Goal: Check status: Check status

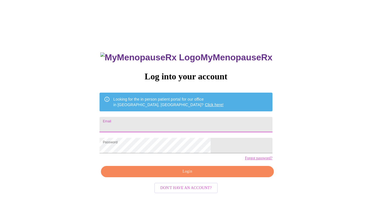
click at [172, 119] on input "Email" at bounding box center [186, 124] width 173 height 15
type input "[EMAIL_ADDRESS][DOMAIN_NAME]"
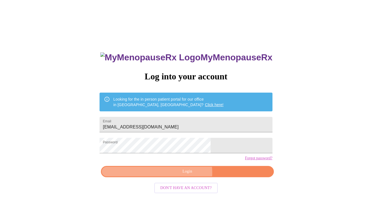
click at [184, 175] on span "Login" at bounding box center [187, 171] width 160 height 7
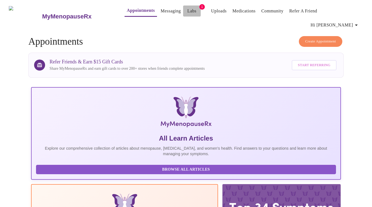
click at [187, 12] on link "Labs" at bounding box center [191, 11] width 9 height 8
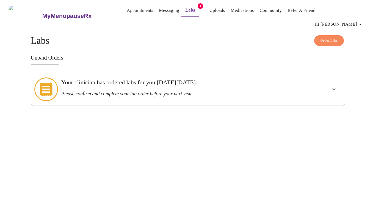
click at [50, 80] on icon at bounding box center [46, 89] width 24 height 24
click at [336, 86] on icon "show more" at bounding box center [334, 89] width 7 height 7
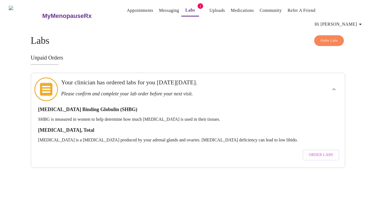
click at [324, 151] on span "Order Labs" at bounding box center [321, 154] width 24 height 7
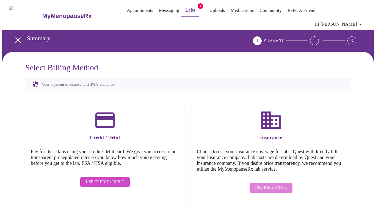
click at [279, 184] on span "Use Insurance" at bounding box center [271, 187] width 32 height 7
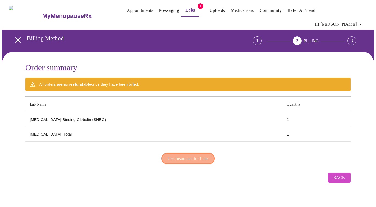
click at [179, 155] on span "Use Insurance for Labs" at bounding box center [188, 158] width 41 height 7
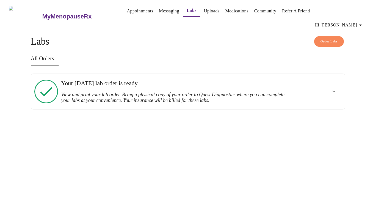
click at [148, 80] on h3 "Your [DATE] lab order is ready." at bounding box center [173, 83] width 224 height 7
click at [204, 10] on link "Uploads" at bounding box center [212, 11] width 16 height 8
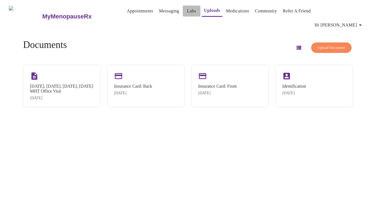
click at [187, 13] on link "Labs" at bounding box center [191, 11] width 9 height 8
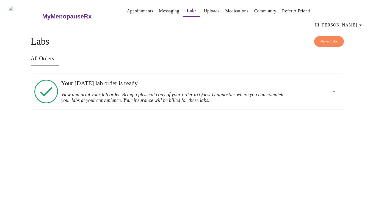
click at [49, 80] on icon at bounding box center [46, 92] width 24 height 24
click at [133, 11] on link "Appointments" at bounding box center [140, 11] width 26 height 8
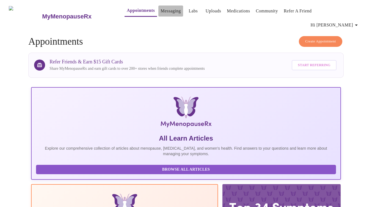
click at [163, 13] on link "Messaging" at bounding box center [171, 11] width 20 height 8
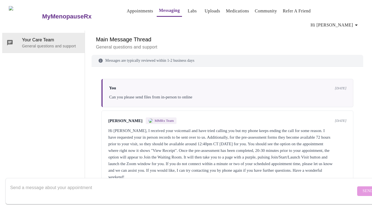
scroll to position [65, 0]
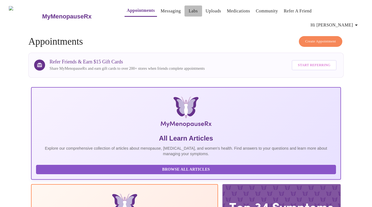
click at [189, 13] on link "Labs" at bounding box center [193, 11] width 9 height 8
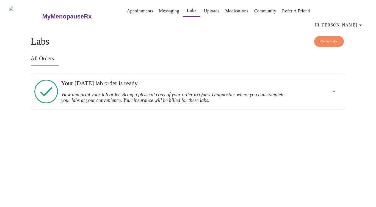
click at [45, 55] on h3 "All Orders" at bounding box center [188, 58] width 315 height 6
click at [47, 81] on icon at bounding box center [46, 92] width 24 height 24
click at [336, 88] on button "show more" at bounding box center [334, 91] width 13 height 13
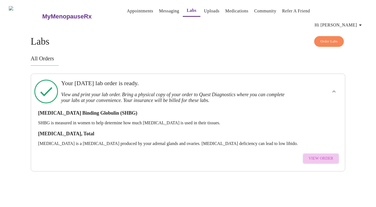
click at [328, 155] on span "View Order" at bounding box center [321, 158] width 25 height 7
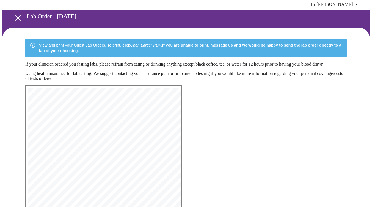
scroll to position [123, 0]
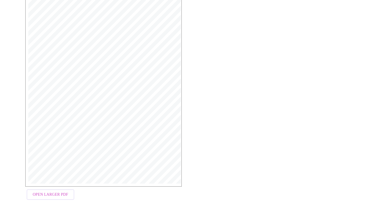
click at [49, 191] on span "Open Larger PDF" at bounding box center [50, 194] width 35 height 7
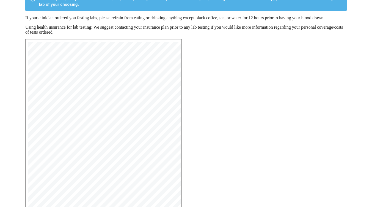
scroll to position [0, 0]
